Goal: Transaction & Acquisition: Purchase product/service

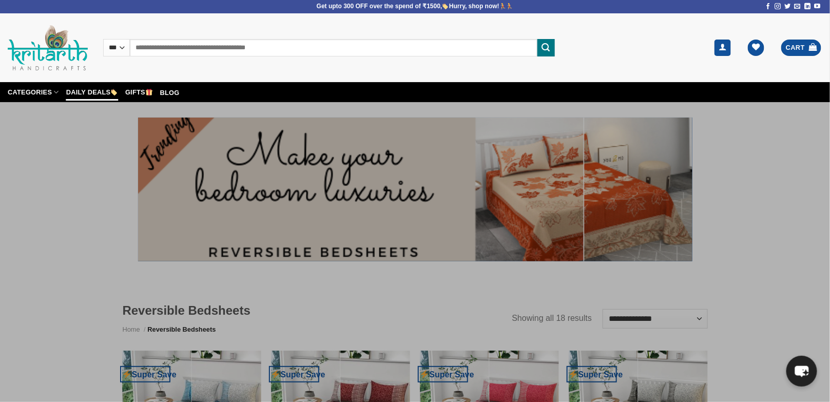
click at [82, 94] on link "Daily Deals" at bounding box center [92, 92] width 52 height 17
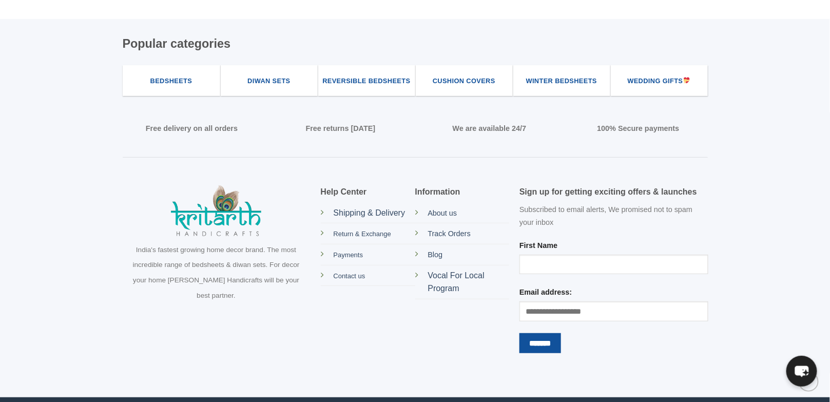
scroll to position [1659, 0]
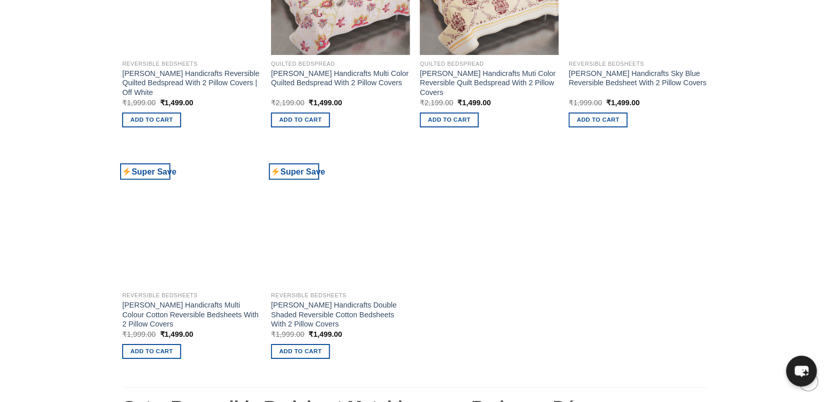
scroll to position [821, 0]
